Goal: Information Seeking & Learning: Learn about a topic

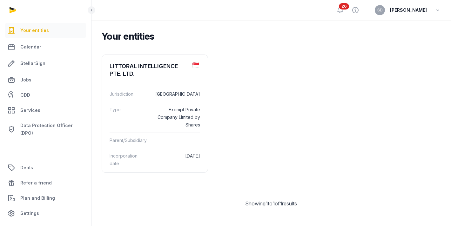
scroll to position [52, 0]
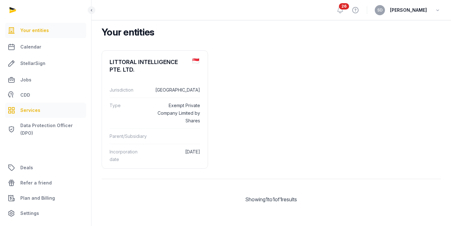
click at [40, 109] on link "Services" at bounding box center [45, 110] width 81 height 15
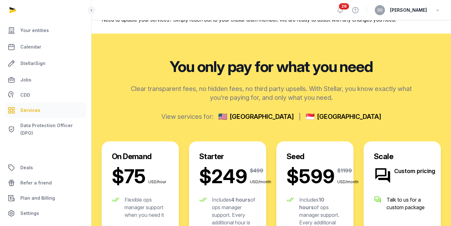
scroll to position [80, 0]
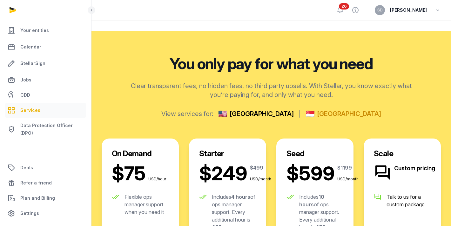
click at [321, 116] on span "[GEOGRAPHIC_DATA]" at bounding box center [349, 114] width 64 height 9
click at [344, 10] on icon at bounding box center [340, 10] width 8 height 8
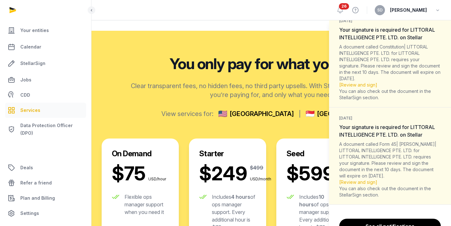
scroll to position [1254, 0]
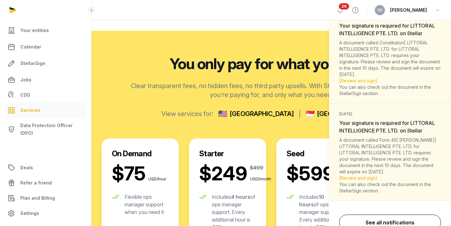
click at [390, 215] on link "See all notifications" at bounding box center [390, 223] width 102 height 16
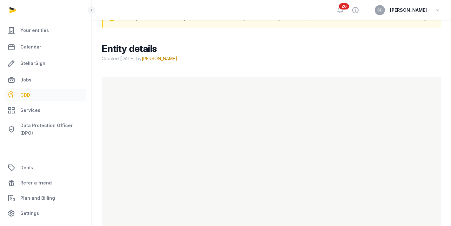
scroll to position [54, 0]
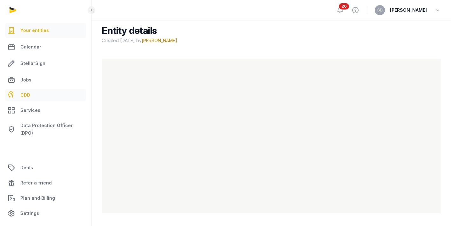
click at [38, 33] on span "Your entities" at bounding box center [34, 31] width 29 height 8
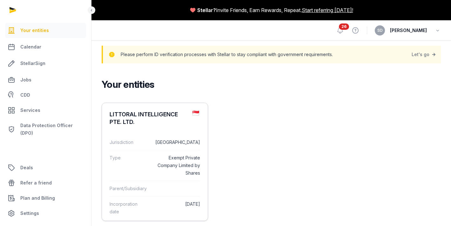
click at [168, 149] on div "Jurisdiction [GEOGRAPHIC_DATA]" at bounding box center [155, 142] width 90 height 15
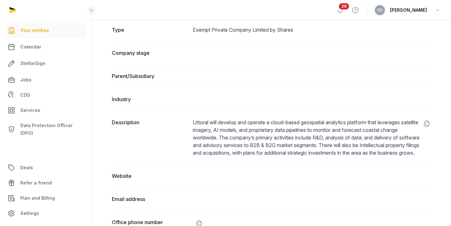
scroll to position [227, 0]
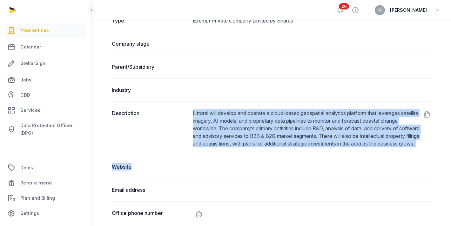
drag, startPoint x: 193, startPoint y: 113, endPoint x: 306, endPoint y: 163, distance: 123.8
click at [306, 163] on dl "Entity name LITTORAL INTELLIGENCE PTE. LTD. Trading Name Jurisdiction [GEOGRAPH…" at bounding box center [271, 133] width 319 height 444
copy dl "Littoral will develop and operate a cloud‑based geospatial analytics platform t…"
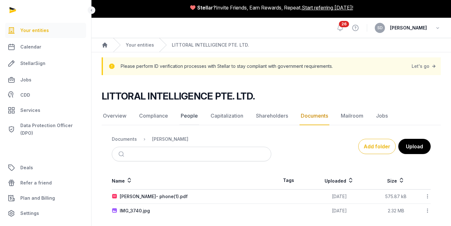
scroll to position [7, 0]
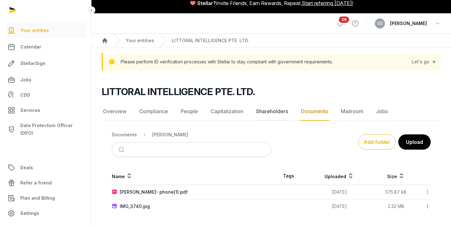
click at [266, 113] on link "Shareholders" at bounding box center [272, 112] width 35 height 18
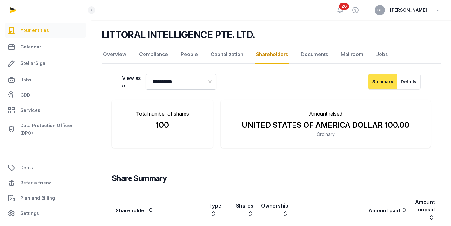
scroll to position [20, 0]
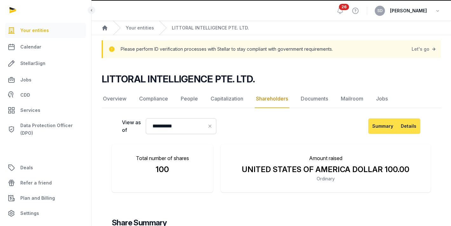
click at [405, 126] on button "Details" at bounding box center [408, 126] width 23 height 16
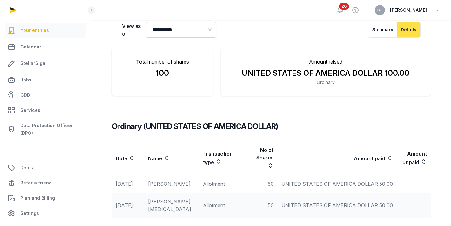
scroll to position [140, 0]
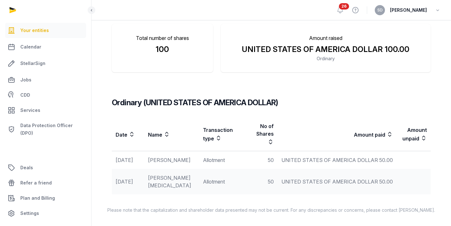
click at [292, 157] on span "UNITED STATES OF AMERICA DOLLAR 50.00" at bounding box center [336, 160] width 111 height 6
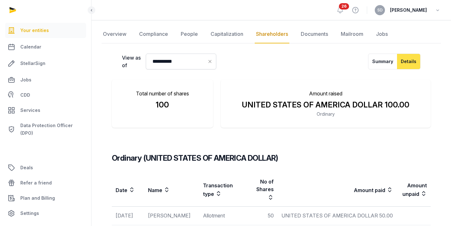
scroll to position [0, 0]
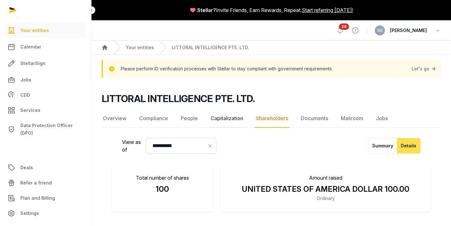
click at [229, 121] on link "Capitalization" at bounding box center [226, 119] width 35 height 18
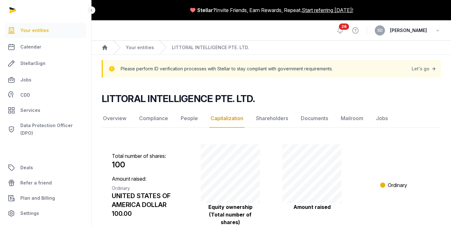
click at [349, 29] on span "26" at bounding box center [344, 26] width 10 height 6
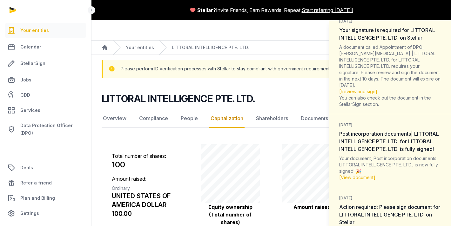
scroll to position [226, 0]
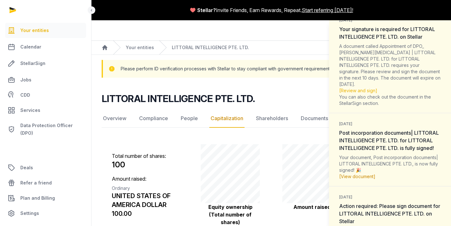
click at [352, 174] on link "[View document]" at bounding box center [357, 176] width 36 height 5
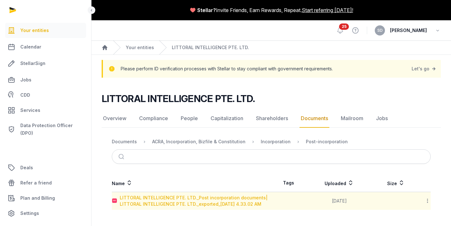
click at [184, 204] on div "LITTORAL INTELLIGENCE PTE. LTD._Post incorporation documents| LITTORAL INTELLIG…" at bounding box center [195, 201] width 151 height 13
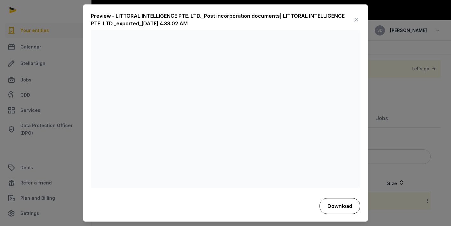
click at [342, 209] on button "Download" at bounding box center [339, 206] width 41 height 16
